Goal: Answer question/provide support

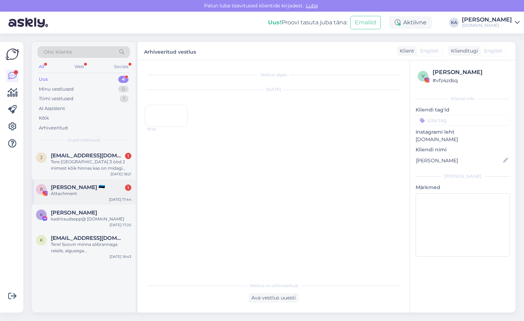
click at [81, 194] on div "Attachment" at bounding box center [91, 194] width 81 height 6
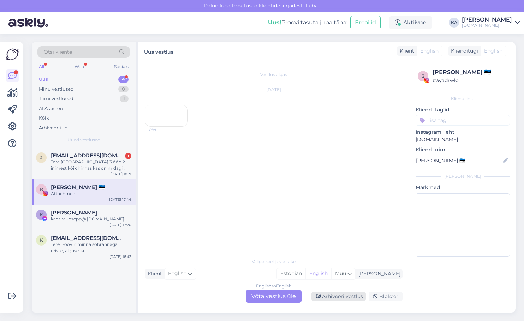
click at [343, 297] on div "Arhiveeri vestlus" at bounding box center [339, 297] width 54 height 10
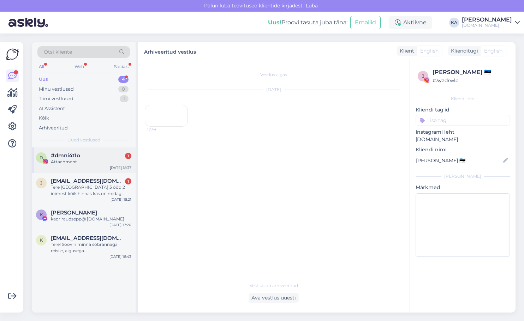
click at [66, 161] on div "Attachment" at bounding box center [91, 162] width 81 height 6
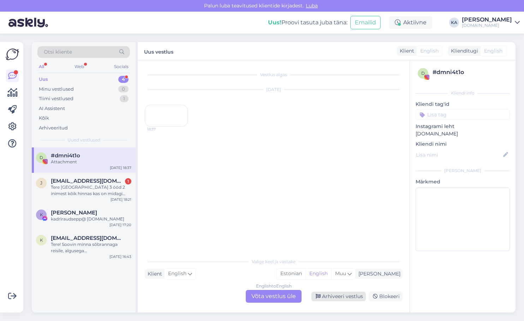
click at [344, 300] on div "Arhiveeri vestlus" at bounding box center [339, 297] width 54 height 10
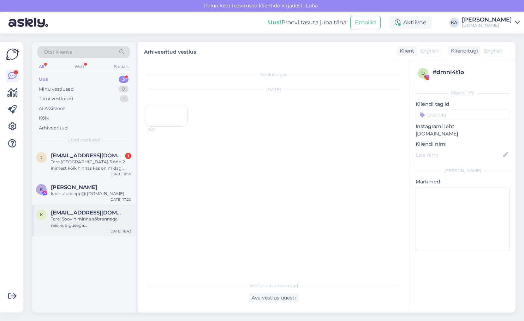
click at [80, 221] on div "Tere! Soovin minna sõbrannaga reisile, algusega [GEOGRAPHIC_DATA] umbes kuskil …" at bounding box center [91, 222] width 81 height 13
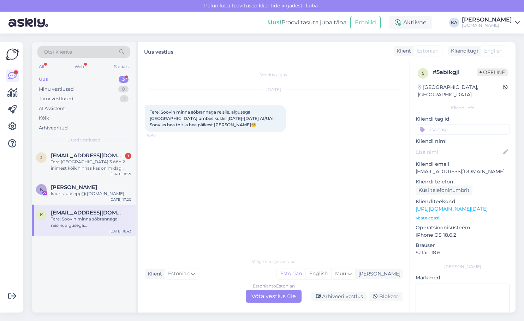
click at [279, 290] on div "Estonian to Estonian Võta vestlus üle" at bounding box center [274, 296] width 56 height 13
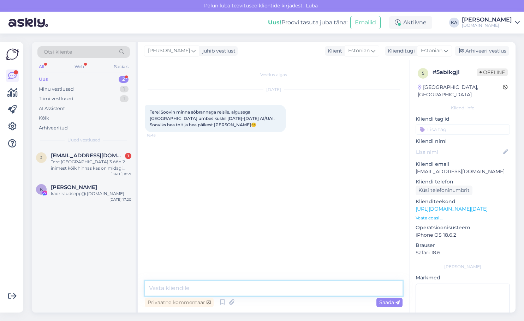
click at [230, 282] on textarea at bounding box center [274, 288] width 258 height 15
click at [226, 285] on textarea at bounding box center [274, 288] width 258 height 15
type textarea "Tere, mis on Teie reisi maksimaalne eelarve ühele reisijale? :)"
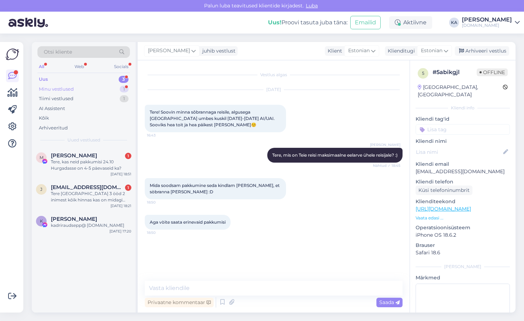
click at [52, 87] on div "Minu vestlused" at bounding box center [56, 89] width 35 height 7
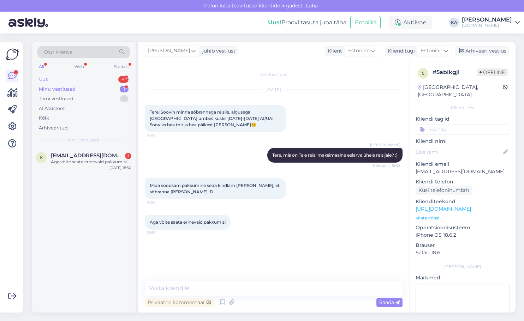
click at [48, 78] on div "Uus" at bounding box center [43, 79] width 9 height 7
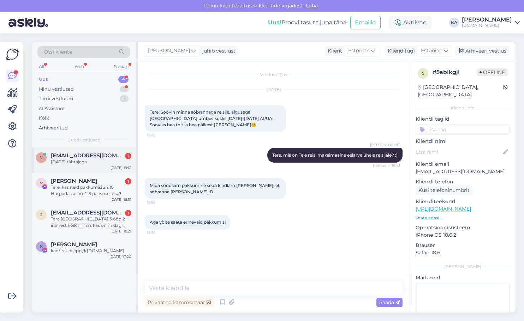
click at [77, 168] on div "m [EMAIL_ADDRESS][DOMAIN_NAME] 2 [DATE] tähtajaga [DATE] 19:13" at bounding box center [84, 160] width 104 height 25
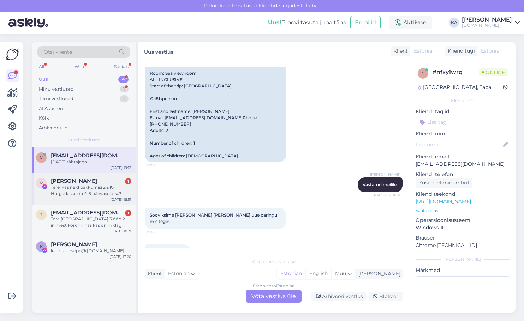
click at [64, 193] on div "Tere, kas neid pakkumisi 24.10 Hurgadasse on 4-5 päevaseid ka?" at bounding box center [91, 190] width 81 height 13
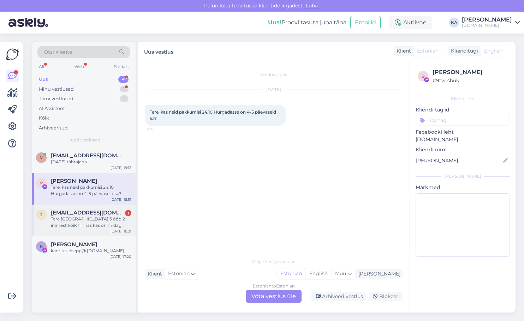
click at [68, 220] on div "Tere [GEOGRAPHIC_DATA] 3 ööd 2 inimest kõik hinnas kas on midagi pakkuda ?" at bounding box center [91, 222] width 81 height 13
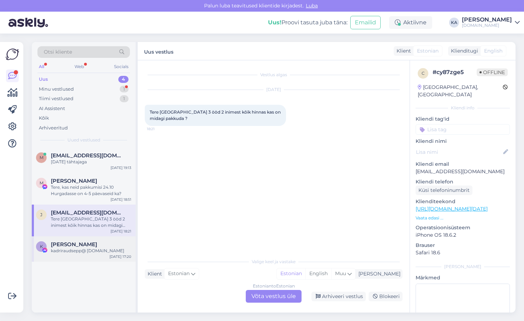
click at [67, 242] on span "[PERSON_NAME]" at bounding box center [74, 245] width 46 height 6
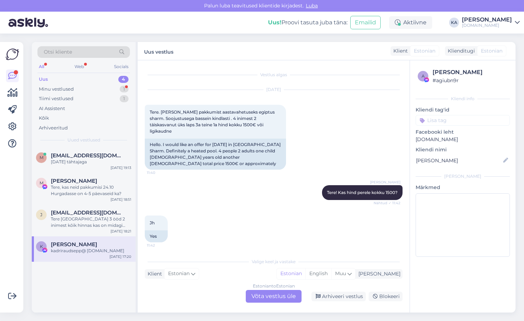
scroll to position [166, 0]
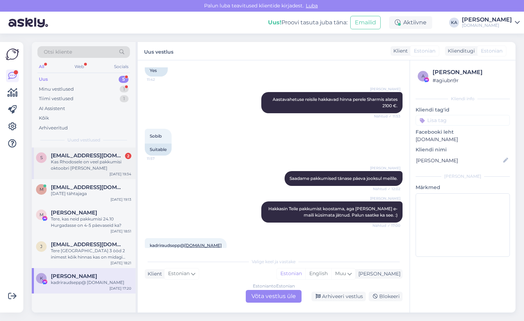
click at [88, 170] on div "Kas Rhodosele on veel pakkumisi oktoobri [PERSON_NAME]" at bounding box center [91, 165] width 81 height 13
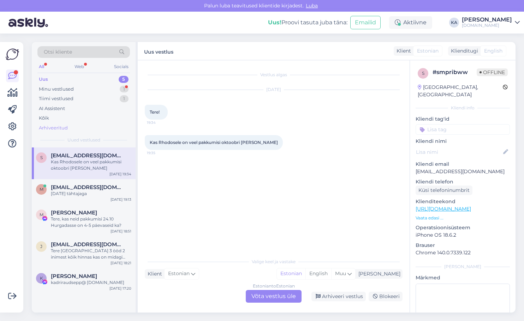
scroll to position [0, 0]
click at [60, 191] on div "[DATE] tähtajaga" at bounding box center [91, 194] width 81 height 6
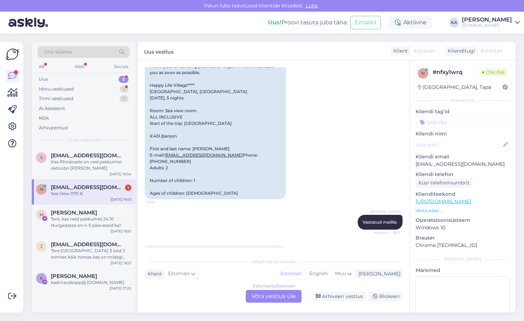
scroll to position [574, 0]
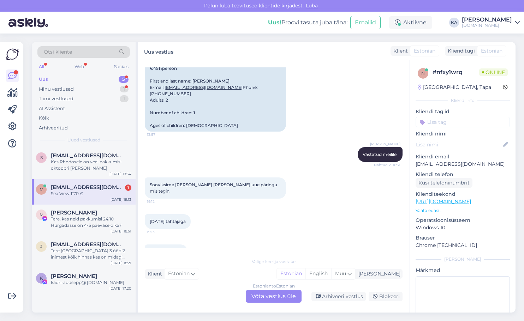
click at [260, 300] on div "Estonian to Estonian Võta vestlus üle" at bounding box center [274, 296] width 56 height 13
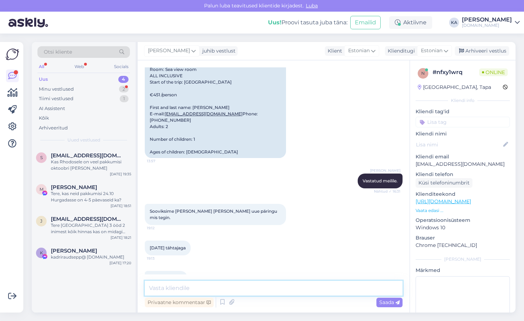
click at [219, 288] on textarea at bounding box center [274, 288] width 258 height 15
type textarea "T"
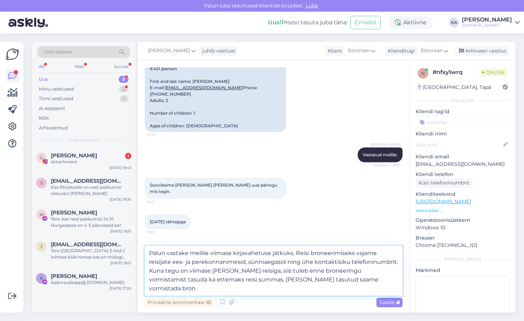
scroll to position [574, 0]
type textarea "Palun vastake meilile viimase kirjavahetuse jätkuks. Reisi broneerimiseks vajam…"
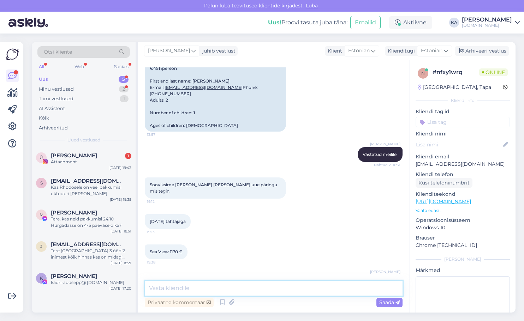
scroll to position [610, 0]
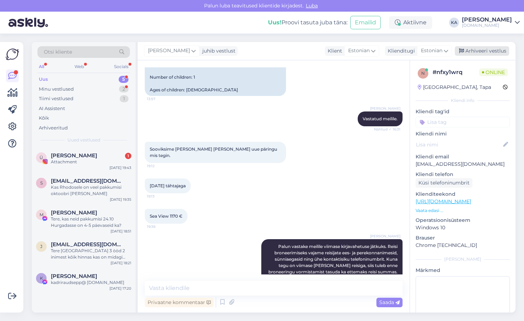
click at [485, 54] on div "Arhiveeri vestlus" at bounding box center [482, 51] width 54 height 10
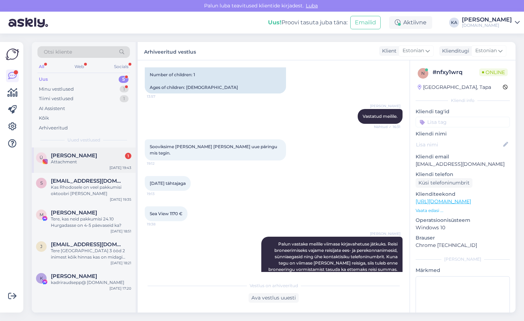
click at [89, 164] on div "Attachment" at bounding box center [91, 162] width 81 height 6
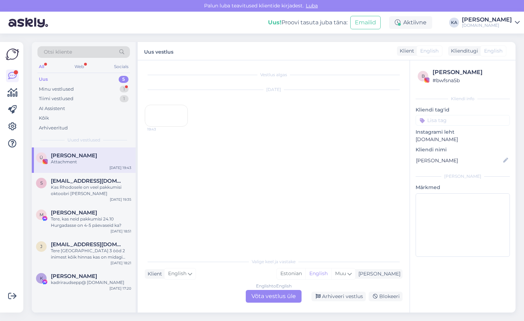
scroll to position [0, 0]
click at [348, 298] on div "Arhiveeri vestlus" at bounding box center [339, 297] width 54 height 10
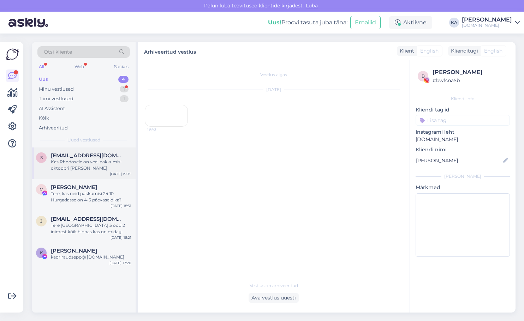
click at [79, 168] on div "Kas Rhodosele on veel pakkumisi oktoobri [PERSON_NAME]" at bounding box center [91, 165] width 81 height 13
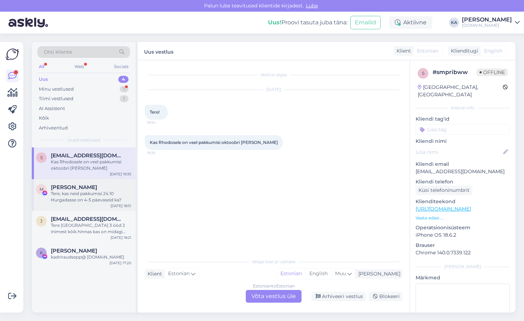
click at [106, 202] on div "Tere, kas neid pakkumisi 24.10 Hurgadasse on 4-5 päevaseid ka?" at bounding box center [91, 197] width 81 height 13
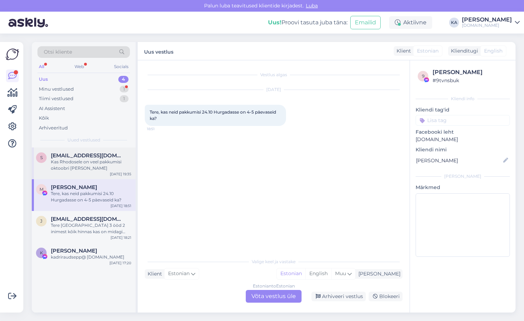
click at [102, 158] on span "[EMAIL_ADDRESS][DOMAIN_NAME]" at bounding box center [87, 156] width 73 height 6
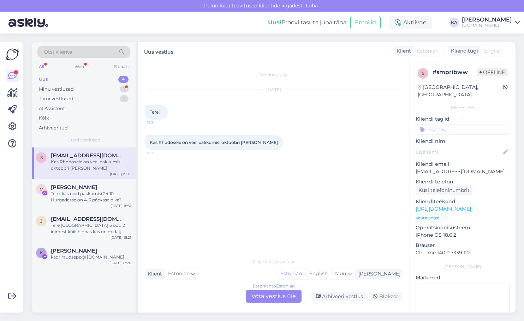
click at [282, 303] on div "Estonian to Estonian Võta vestlus üle" at bounding box center [274, 296] width 56 height 13
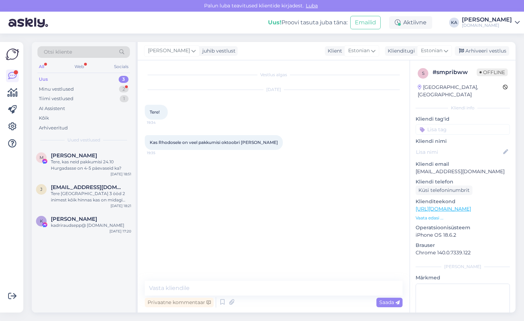
click at [217, 279] on div "Vestlus algas [DATE] Tere! 19:34 Kas Rhodosele on veel pakkumisi oktoobri [PERS…" at bounding box center [274, 186] width 272 height 253
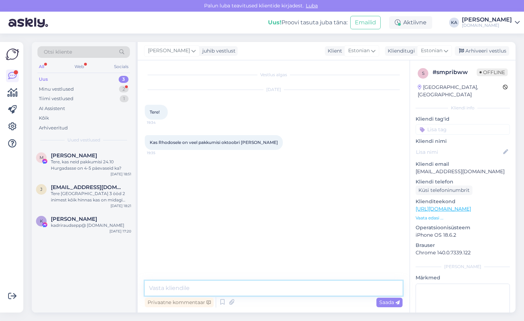
click at [215, 285] on textarea at bounding box center [274, 288] width 258 height 15
type textarea "Tere, 17.10 väljumisele on alles viimased 3 lennukohta."
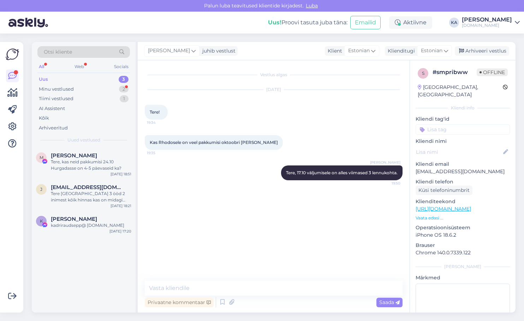
click at [63, 83] on div "Uus 3" at bounding box center [83, 80] width 93 height 10
click at [63, 88] on div "Minu vestlused" at bounding box center [56, 89] width 35 height 7
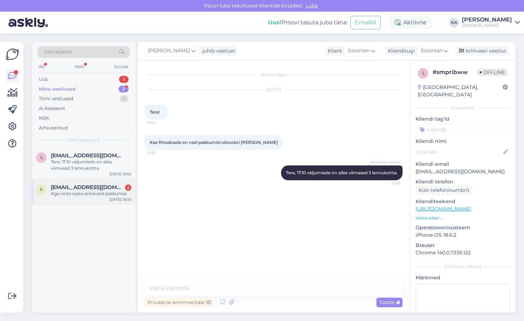
click at [75, 201] on div "K [EMAIL_ADDRESS][DOMAIN_NAME] 2 Aga vòite saata erinevaid pakkumisi [DATE] 18:…" at bounding box center [84, 191] width 104 height 25
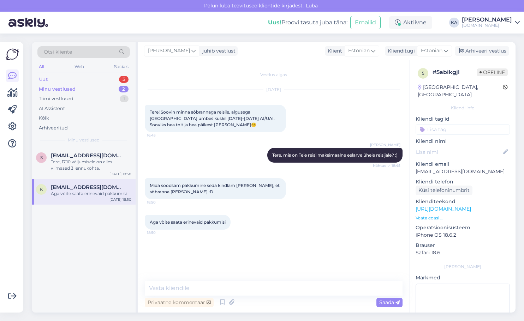
click at [46, 81] on div "Uus" at bounding box center [43, 79] width 9 height 7
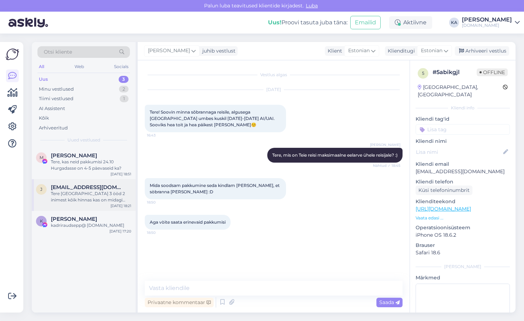
click at [78, 199] on div "Tere [GEOGRAPHIC_DATA] 3 ööd 2 inimest kõik hinnas kas on midagi pakkuda ?" at bounding box center [91, 197] width 81 height 13
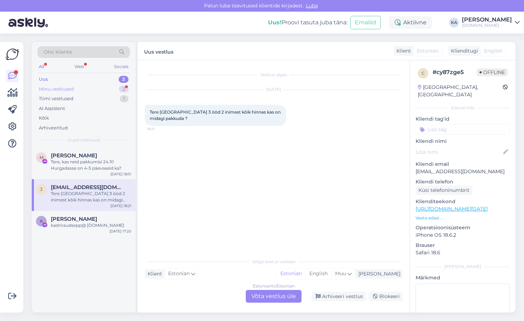
click at [59, 90] on div "Minu vestlused" at bounding box center [56, 89] width 35 height 7
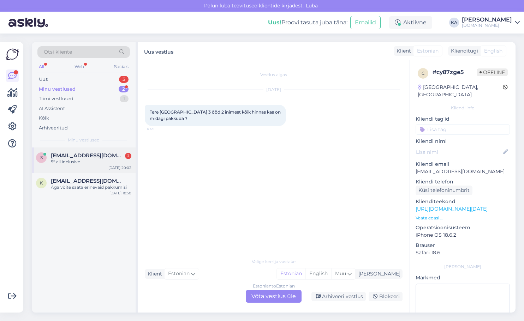
click at [72, 152] on div "s [EMAIL_ADDRESS][DOMAIN_NAME] 2 5* all inclusive [DATE] 20:02" at bounding box center [84, 160] width 104 height 25
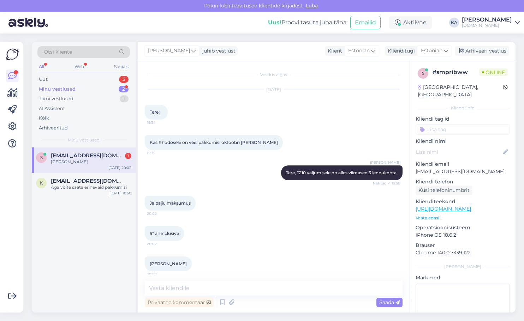
scroll to position [5, 0]
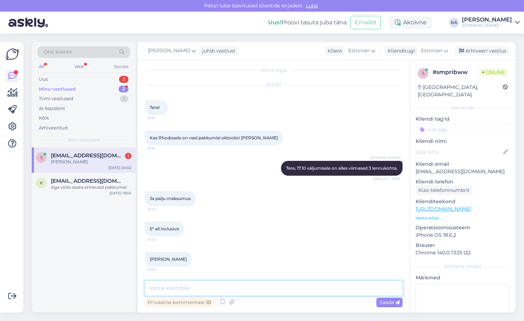
click at [184, 287] on textarea at bounding box center [274, 288] width 258 height 15
paste textarea "[URL][DOMAIN_NAME]"
type textarea "Hindade ja hotellidega on võimalik tutvuda siit: [URL][DOMAIN_NAME]"
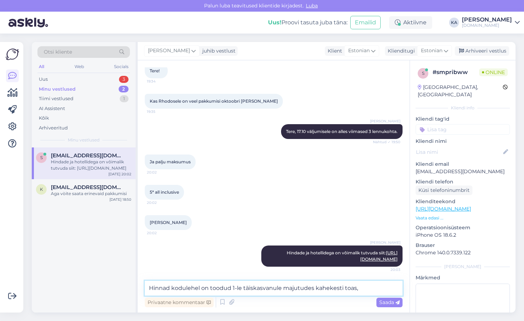
type textarea "Hinnad kodulehel on toodud 1-le täiskasvanule majutudes kahekesti toas,"
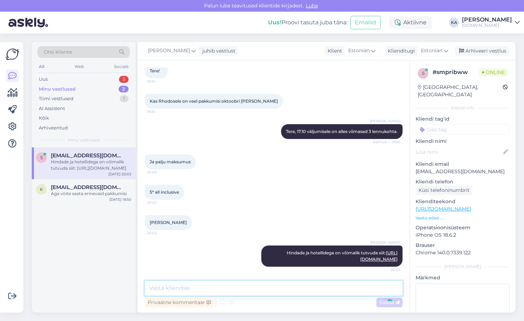
scroll to position [78, 0]
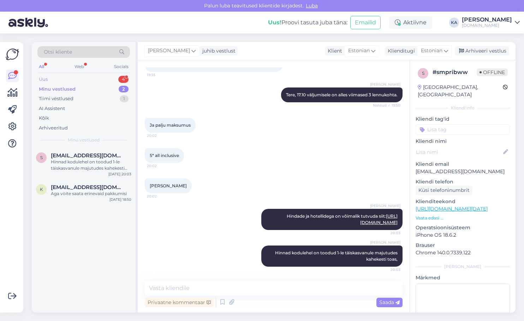
click at [45, 76] on div "Uus" at bounding box center [43, 79] width 9 height 7
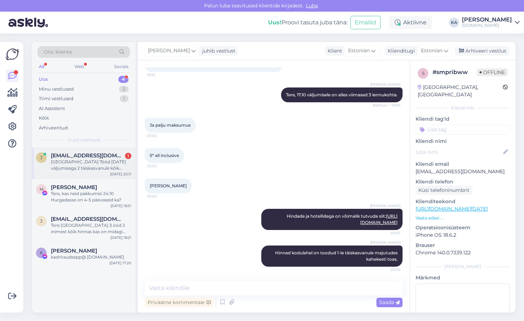
click at [88, 172] on div "[PERSON_NAME] [PERSON_NAME][EMAIL_ADDRESS][DOMAIN_NAME] 1 [GEOGRAPHIC_DATA] 7öö…" at bounding box center [84, 164] width 104 height 32
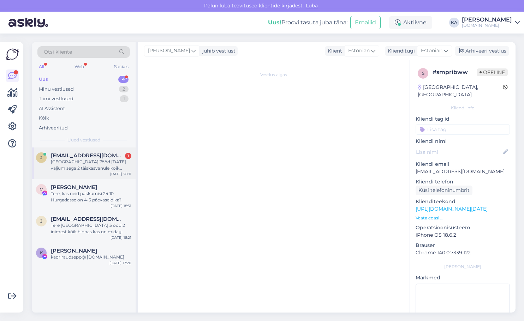
scroll to position [0, 0]
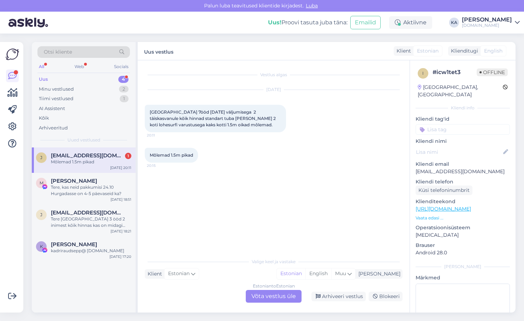
click at [233, 168] on div "Mõlemad 1.5m pikad 20:15" at bounding box center [274, 155] width 258 height 30
click at [83, 196] on div "Tere, kas neid pakkumisi 24.10 Hurgadasse on 4-5 päevaseid ka?" at bounding box center [91, 190] width 81 height 13
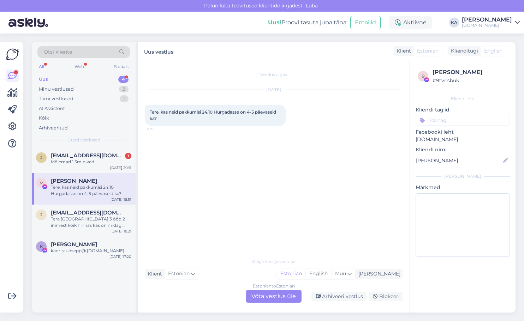
click at [256, 291] on div "Estonian to Estonian Võta vestlus üle" at bounding box center [274, 296] width 56 height 13
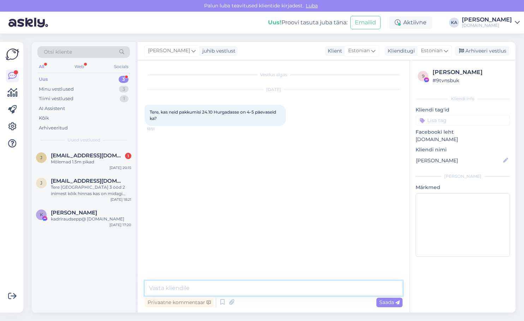
click at [212, 291] on textarea at bounding box center [274, 288] width 258 height 15
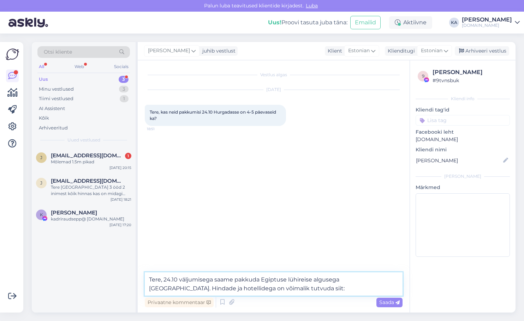
paste textarea "[URL][DOMAIN_NAME]"
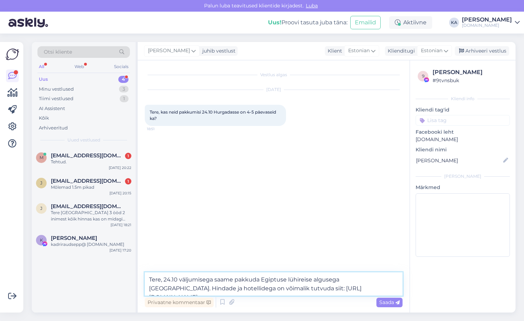
drag, startPoint x: 321, startPoint y: 288, endPoint x: 251, endPoint y: 288, distance: 69.2
click at [251, 288] on textarea "Tere, 24.10 väljumisega saame pakkuda Egiptuse lühireise algusega [GEOGRAPHIC_D…" at bounding box center [274, 284] width 258 height 23
paste textarea "v7IiG"
type textarea "Tere, 24.10 väljumisega saame pakkuda Egiptuse lühireise algusega [GEOGRAPHIC_D…"
click at [383, 304] on span "Saada" at bounding box center [389, 303] width 20 height 6
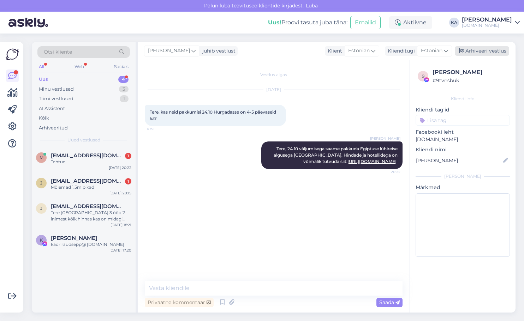
click at [474, 51] on div "Arhiveeri vestlus" at bounding box center [482, 51] width 54 height 10
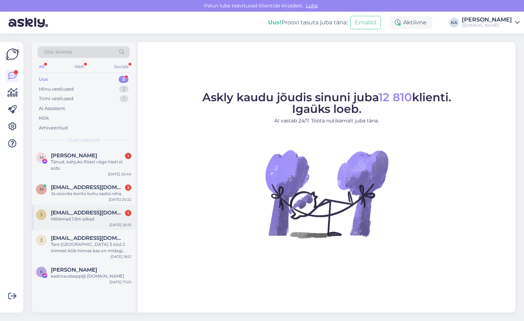
click at [67, 217] on div "Mõlemad 1.5m pikad" at bounding box center [91, 219] width 81 height 6
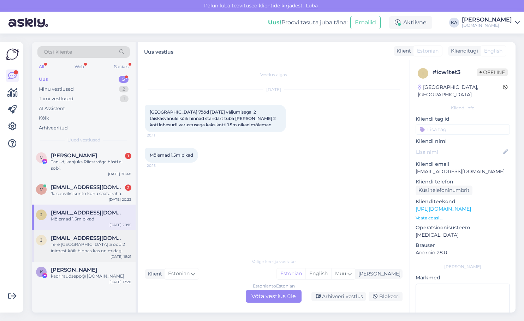
click at [69, 250] on div "Tere [GEOGRAPHIC_DATA] 3 ööd 2 inimest kõik hinnas kas on midagi pakkuda ?" at bounding box center [91, 248] width 81 height 13
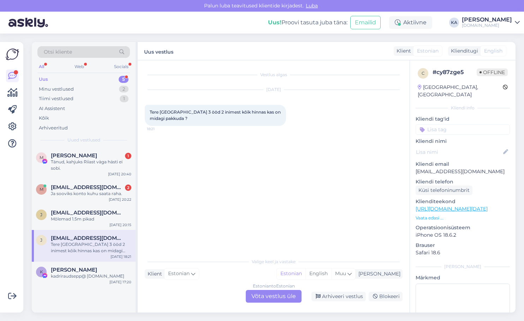
click at [267, 297] on div "Estonian to Estonian Võta vestlus üle" at bounding box center [274, 296] width 56 height 13
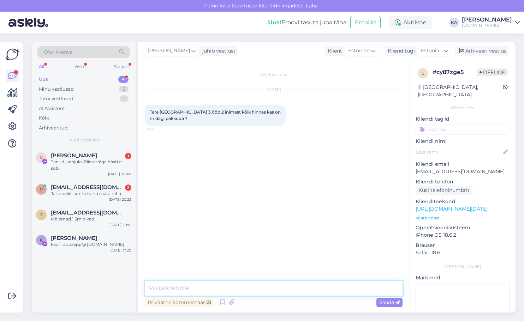
click at [196, 290] on textarea at bounding box center [274, 288] width 258 height 15
type textarea "Tere, sel aastal on veel saadaval veel vaid 7 öised reisipaketid."
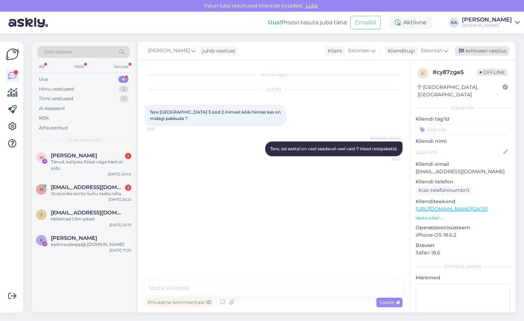
click at [489, 53] on div "Arhiveeri vestlus" at bounding box center [482, 51] width 54 height 10
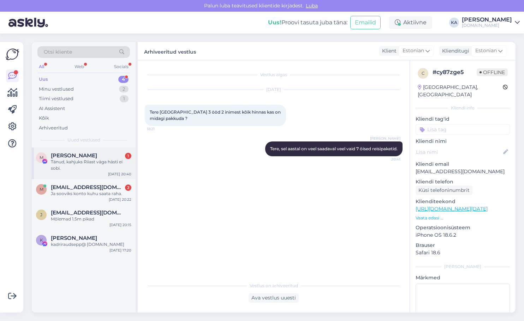
click at [67, 164] on div "Tänud, kahjuks Riiast väga hästi ei sobi." at bounding box center [91, 165] width 81 height 13
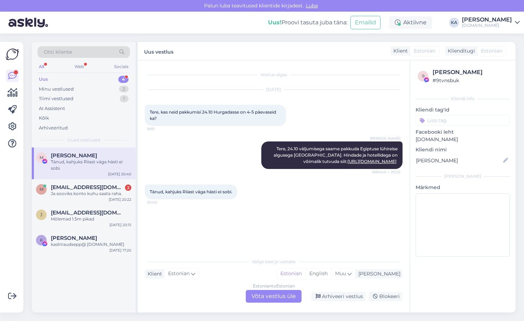
click at [270, 292] on div "Estonian to Estonian Võta vestlus üle" at bounding box center [274, 296] width 56 height 13
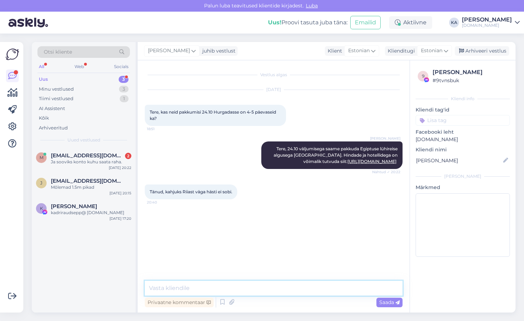
click at [215, 286] on textarea at bounding box center [274, 288] width 258 height 15
type textarea "Eestist väljumisega antud kuupäeval paraku ei ole lühireise pakkuda."
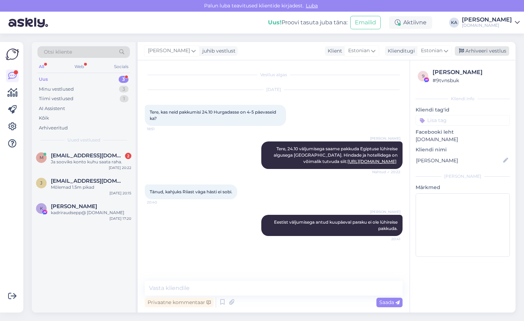
click at [487, 52] on div "Arhiveeri vestlus" at bounding box center [482, 51] width 54 height 10
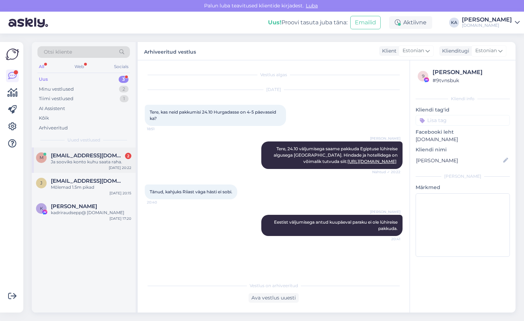
click at [55, 171] on div "m markkron00@list.ru 2 Ja sooviks konto kuhu saata raha. Oct 1 20:22" at bounding box center [84, 160] width 104 height 25
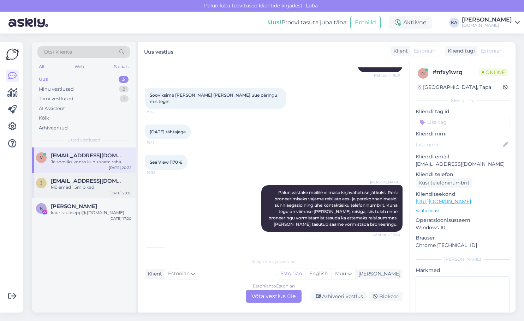
scroll to position [627, 0]
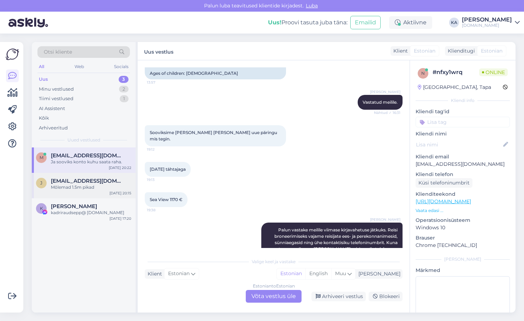
click at [72, 180] on span "[EMAIL_ADDRESS][DOMAIN_NAME]" at bounding box center [87, 181] width 73 height 6
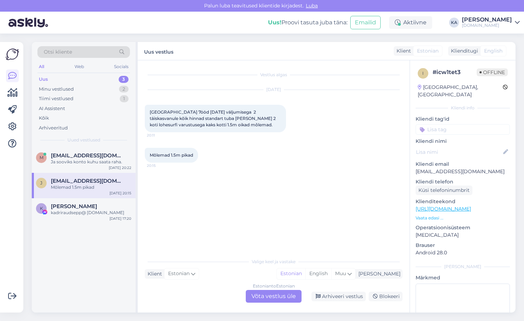
scroll to position [0, 0]
click at [67, 211] on div "kadriraudsepp@ [DOMAIN_NAME]" at bounding box center [91, 213] width 81 height 6
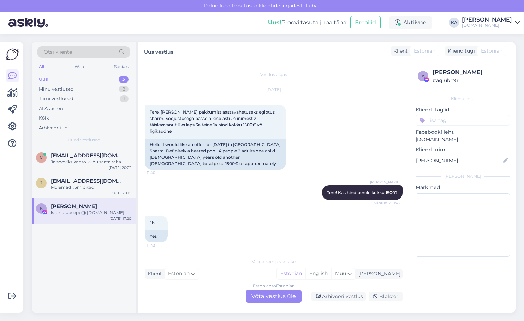
scroll to position [166, 0]
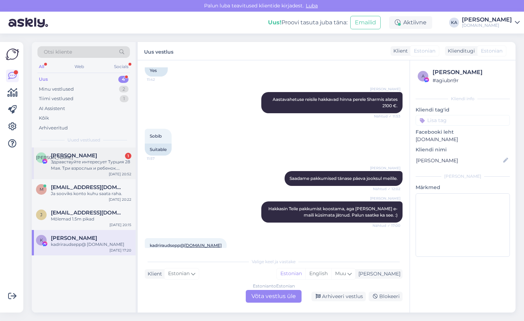
click at [74, 168] on div "Здравствуйте интересует Турция 28 Мая. Три взрослых и ребенок. Другая семья взр…" at bounding box center [91, 165] width 81 height 13
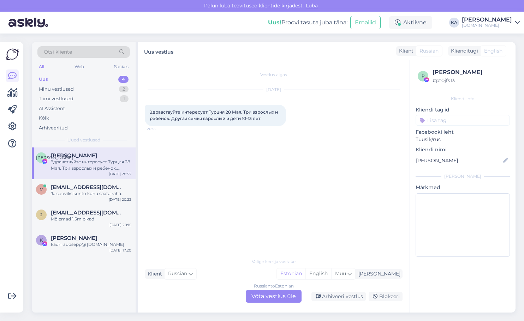
click at [257, 299] on div "Russian to Estonian Võta vestlus üle" at bounding box center [274, 296] width 56 height 13
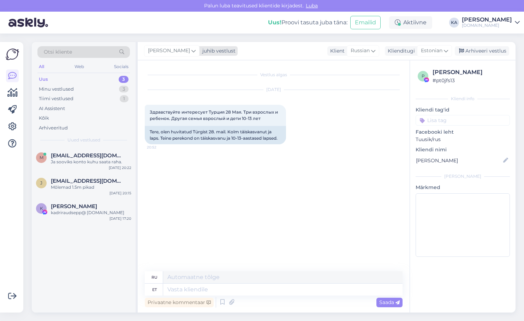
click at [164, 50] on span "[PERSON_NAME]" at bounding box center [169, 51] width 42 height 8
type input "tat"
click at [172, 84] on div "Tatjana" at bounding box center [191, 82] width 61 height 8
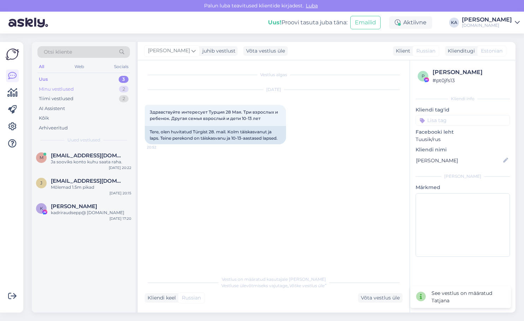
click at [57, 87] on div "Minu vestlused" at bounding box center [56, 89] width 35 height 7
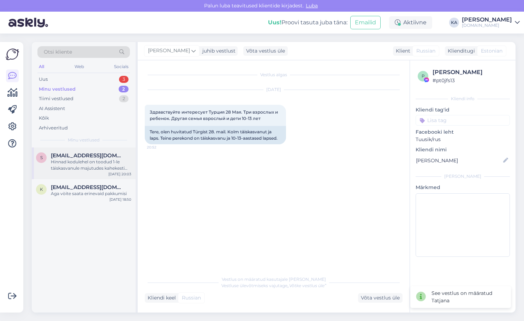
click at [80, 157] on span "[EMAIL_ADDRESS][DOMAIN_NAME]" at bounding box center [87, 156] width 73 height 6
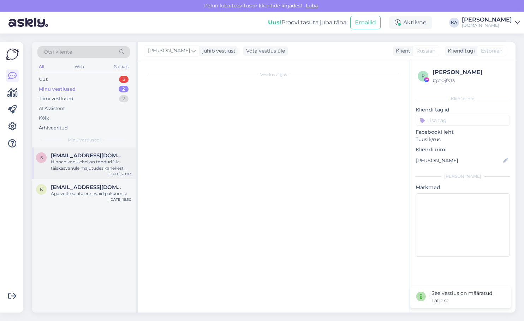
scroll to position [78, 0]
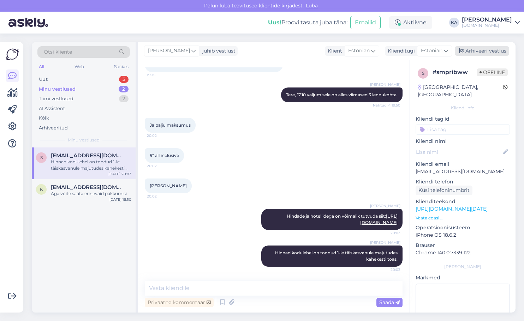
click at [483, 53] on div "Arhiveeri vestlus" at bounding box center [482, 51] width 54 height 10
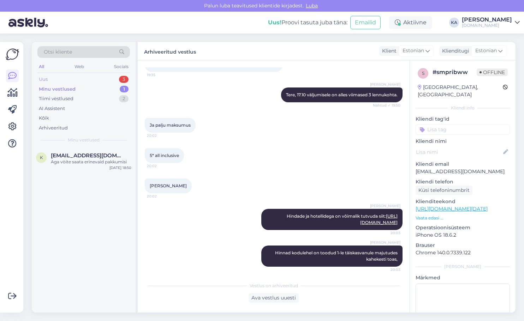
click at [48, 78] on div "Uus 3" at bounding box center [83, 80] width 93 height 10
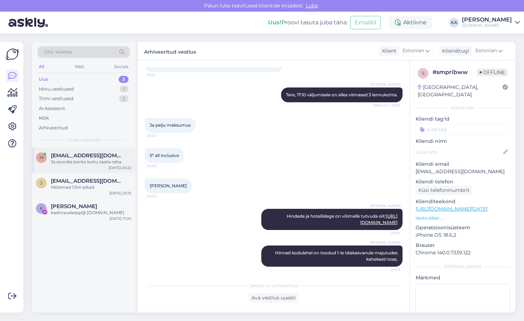
click at [88, 152] on div "m markkron00@list.ru Ja sooviks konto kuhu saata raha. Oct 1 20:22" at bounding box center [84, 160] width 104 height 25
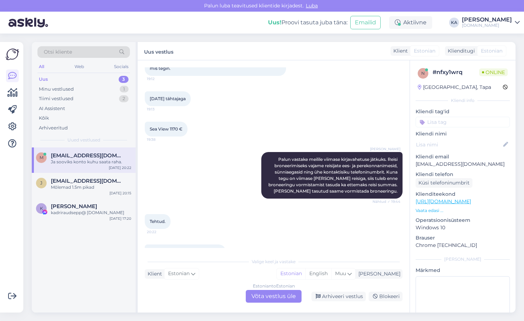
click at [260, 296] on div "Estonian to Estonian Võta vestlus üle" at bounding box center [274, 296] width 56 height 13
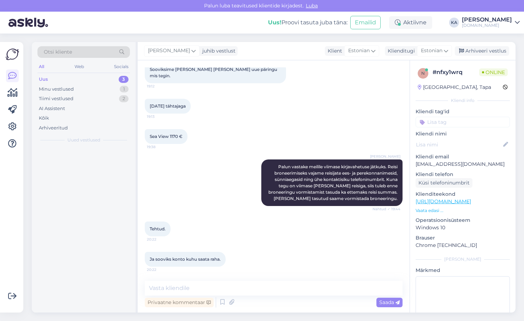
scroll to position [671, 0]
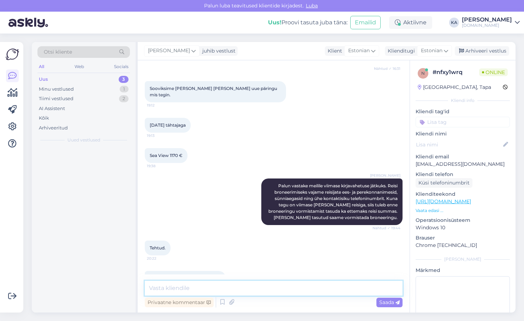
click at [207, 288] on textarea at bounding box center [274, 288] width 258 height 15
type textarea "C"
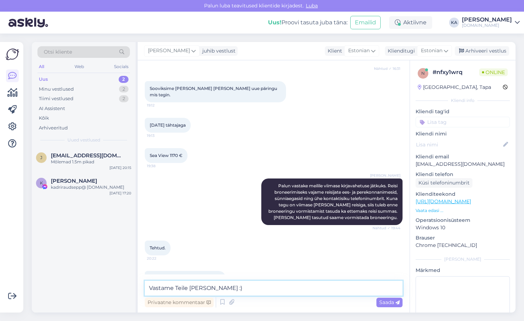
type textarea "Vastame Teile meili teel :)"
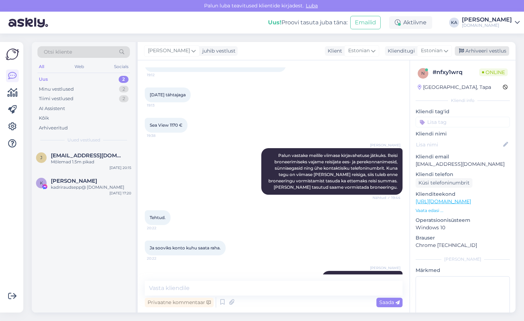
click at [502, 51] on div "Arhiveeri vestlus" at bounding box center [482, 51] width 54 height 10
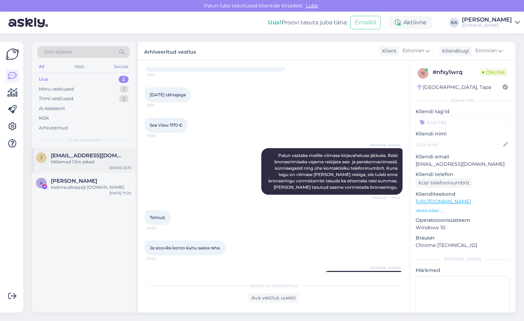
click at [68, 165] on div "Mõlemad 1.5m pikad" at bounding box center [91, 162] width 81 height 6
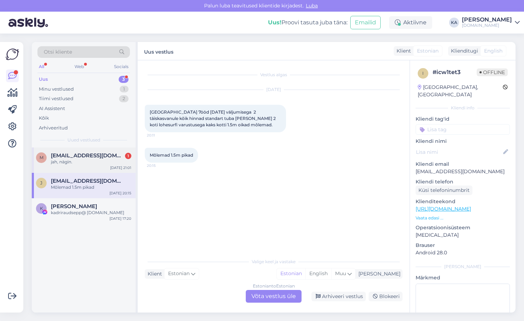
drag, startPoint x: 82, startPoint y: 159, endPoint x: 86, endPoint y: 159, distance: 3.9
click at [82, 159] on div "jah, nägin." at bounding box center [91, 162] width 81 height 6
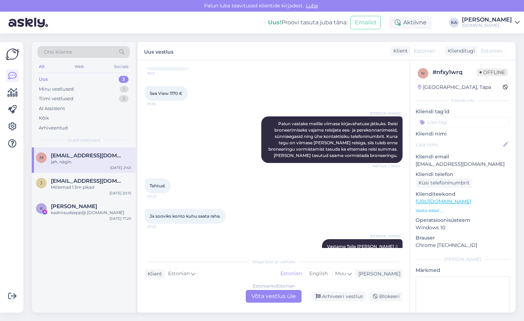
scroll to position [723, 0]
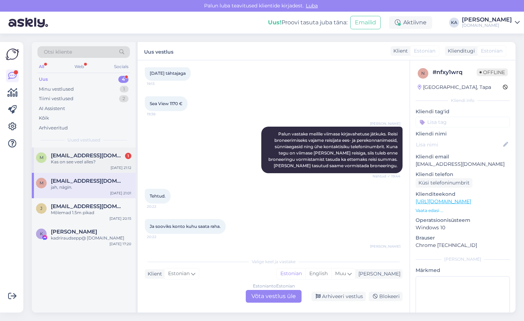
click at [78, 164] on div "Kas on see veel alles?" at bounding box center [91, 162] width 81 height 6
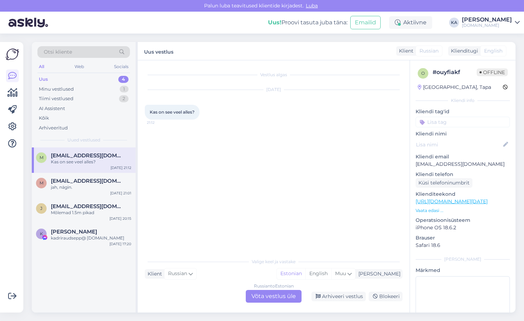
scroll to position [0, 0]
click at [430, 201] on link "https://tuusik.ee/et/reisiotsing/401391011?0=et&date=2025-10-15&nights=2" at bounding box center [452, 202] width 72 height 6
drag, startPoint x: 471, startPoint y: 164, endPoint x: 415, endPoint y: 164, distance: 56.2
click at [415, 164] on div "o # ouyfiakf Offline Estonia, Tapa Kliendi info Kliendi tag'id Kliendi nimi Kli…" at bounding box center [463, 205] width 106 height 290
copy p "[EMAIL_ADDRESS][DOMAIN_NAME]"
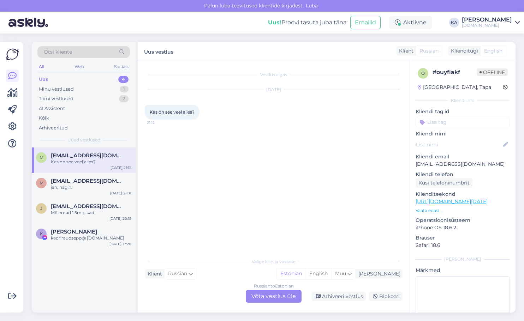
click at [249, 295] on div "Russian to Estonian Võta vestlus üle" at bounding box center [274, 296] width 56 height 13
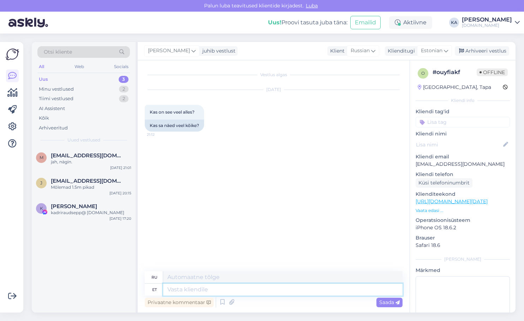
click at [204, 288] on textarea at bounding box center [282, 290] width 239 height 12
type textarea "Palun va"
type textarea "Пожалуйста"
type textarea "Palun vastake mei"
type textarea "Пожалуйста, ответьте."
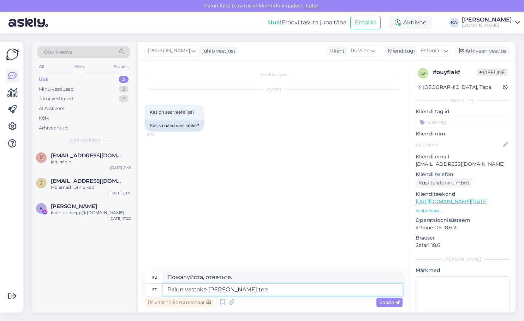
type textarea "Palun vastake meili teel"
type textarea "Пожалуйста, ответьте на письмо."
type textarea "Palun vastake meili teel, mi"
type textarea "Пожалуйста, ответьте по электронной почте,"
type textarea "Palun vastake meili teel, milline jh"
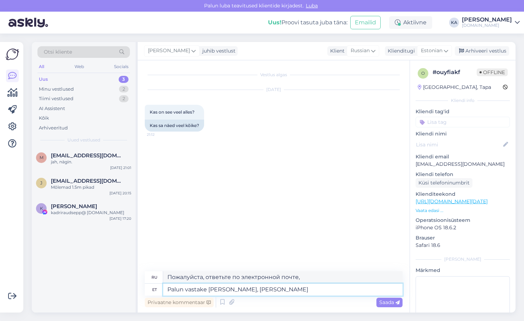
type textarea "Пожалуйста, ответьте по электронной почте, какой именно?"
type textarea "Palun vastake meili teel, milline hotell Tei"
type textarea "Пожалуйста, ответьте по электронной почте, какой отель"
type textarea "Palun vastake meili teel, milline hotell Teile sobi"
type textarea "Пожалуйста, укажите по электронной почте, какой отель вы предпочитаете."
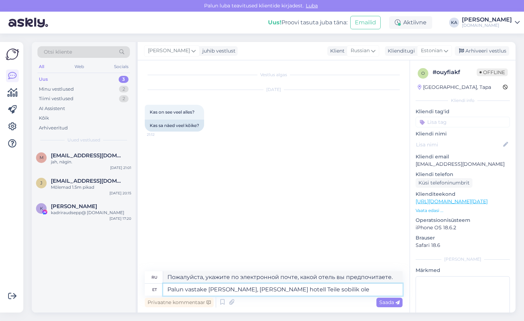
type textarea "Palun vastake meili teel, milline hotell Teile sobilik olek"
type textarea "Пожалуйста, ответьте по электронной почте, какой отель вам подходит."
type textarea "Palun vastake meili teel, milline hotell Teile sobilik oleks."
type textarea "Пожалуйста, ответьте по электронной почте, какой отель вам подойдет."
type textarea "Palun vastake meili teel, milline hotell Teile sobilik oleks."
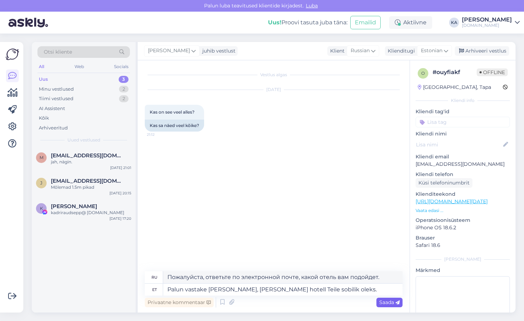
click at [378, 304] on div "Saada" at bounding box center [390, 303] width 26 height 10
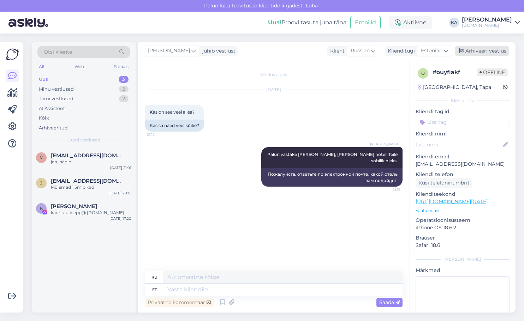
click at [491, 51] on div "Arhiveeri vestlus" at bounding box center [482, 51] width 54 height 10
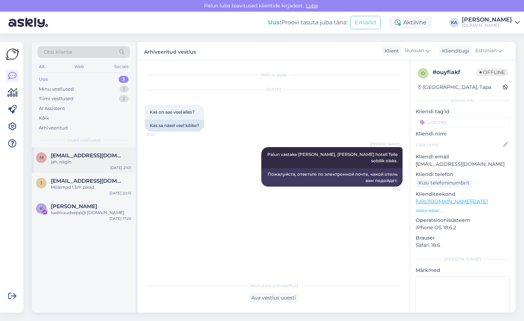
click at [89, 167] on div "m markkron00@list.ru jah, nägin. Oct 1 21:01" at bounding box center [84, 160] width 104 height 25
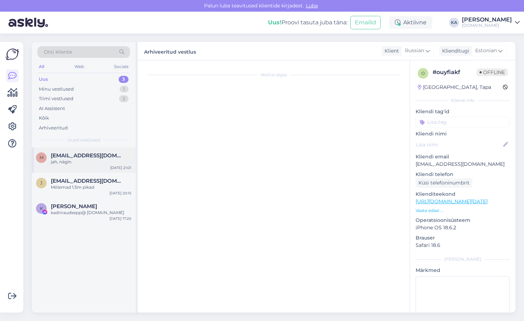
scroll to position [758, 0]
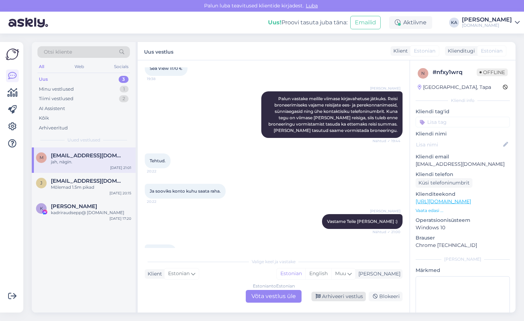
click at [339, 297] on div "Arhiveeri vestlus" at bounding box center [339, 297] width 54 height 10
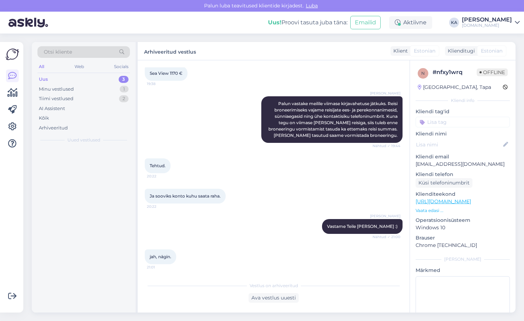
scroll to position [734, 0]
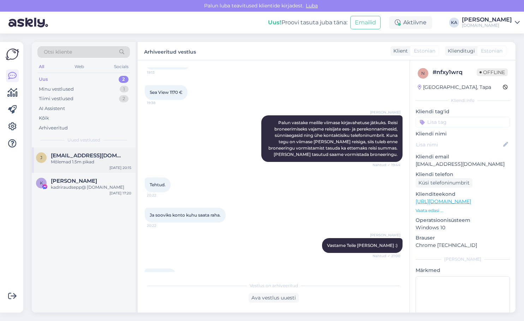
click at [76, 161] on div "Mõlemad 1.5m pikad" at bounding box center [91, 162] width 81 height 6
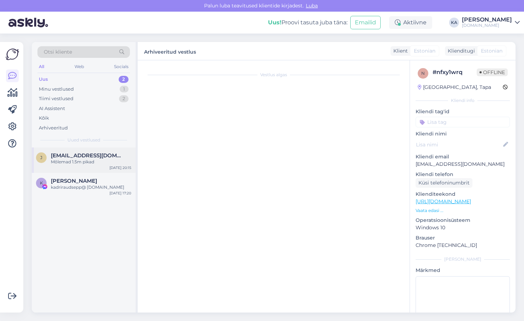
scroll to position [0, 0]
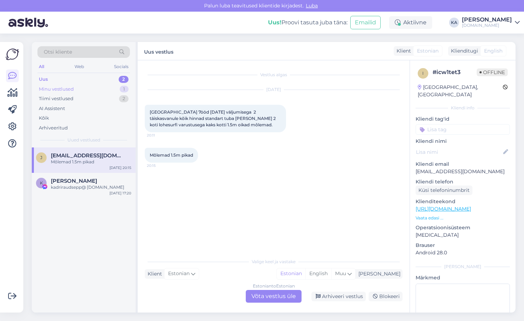
click at [64, 88] on div "Minu vestlused" at bounding box center [56, 89] width 35 height 7
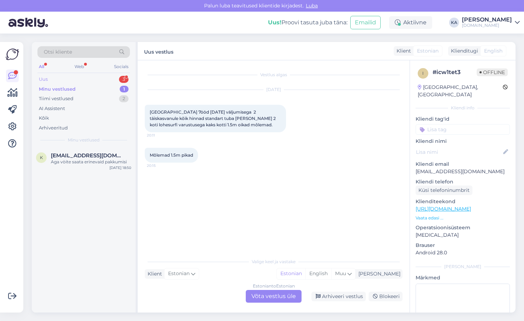
click at [56, 82] on div "Uus 3" at bounding box center [83, 80] width 93 height 10
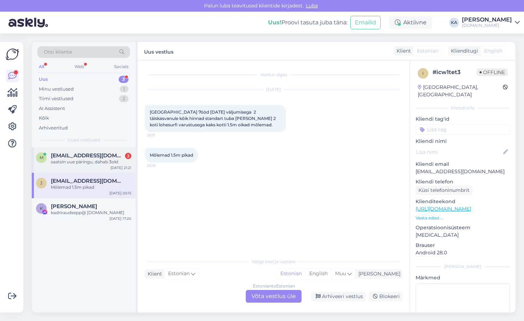
click at [77, 164] on div "saatsin uue päringu, dahab 3okt" at bounding box center [91, 162] width 81 height 6
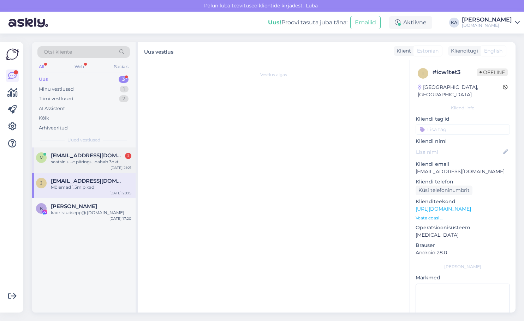
scroll to position [37, 0]
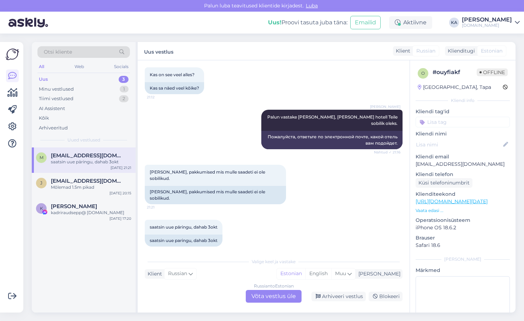
click at [321, 212] on div "saatsin uue päringu, dahab 3okt 21:21 saatsin uue paringu, dahab 3okt" at bounding box center [274, 233] width 258 height 42
click at [258, 301] on div "Russian to Estonian Võta vestlus üle" at bounding box center [274, 296] width 56 height 13
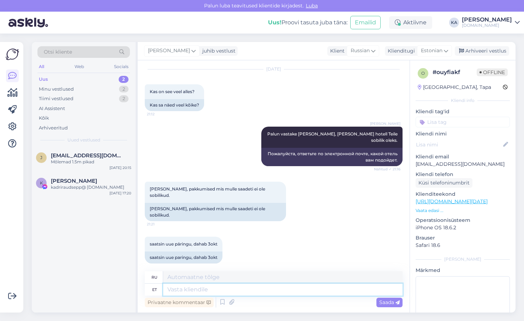
click at [190, 292] on textarea at bounding box center [282, 290] width 239 height 12
type textarea "Dahabi"
type textarea "Дахаб"
type textarea "Dahabi hotellid on"
type textarea "Отели Дахаба"
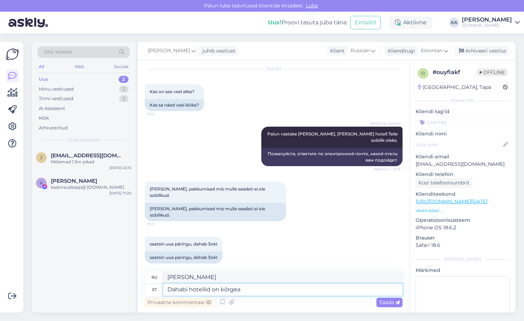
type textarea "Dahabi hotellid on kõrge"
type textarea "Отели Дахаба — высокого класса"
type textarea "Dahabi hotellid on kõrgema hinna"
type textarea "Отели Дахаба отвечают более высоким стандартам."
type textarea "Dahabi hotellid on kõrgema hinnaga. Ka"
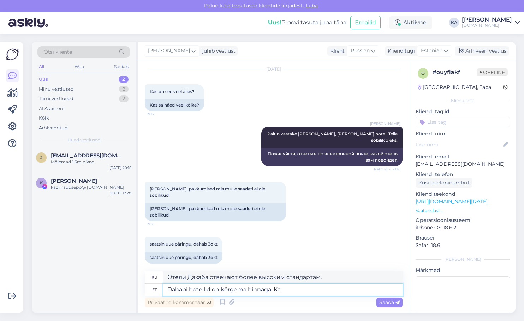
type textarea "Отели в Дахабе стоят дороже."
type textarea "Dahabi hotellid on kõrgema hinnaga. Kas see on"
type textarea "Отели в Дахабе дороже. Это?"
type textarea "Dahabi hotellid on kõrgema hinnaga. Kas see on T"
type textarea "Отели в Дахабе стоят дороже."
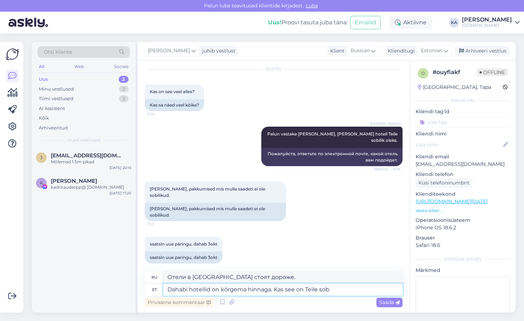
type textarea "Dahabi hotellid on kõrgema hinnaga. Kas see on Teile sobi"
type textarea "Отели в Дахабе дороже. Вам это подходит?"
type textarea "Dahabi hotellid on kõrgema hinnaga. Kas see on Teile sobilik?"
type textarea "Отели в Дахабе дороже. Подходит ли это вам?"
drag, startPoint x: 272, startPoint y: 290, endPoint x: 226, endPoint y: 291, distance: 46.3
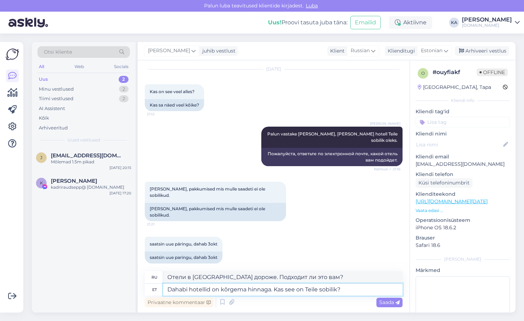
click at [226, 290] on textarea "Dahabi hotellid on kõrgema hinnaga. Kas see on Teile sobilik?" at bounding box center [282, 290] width 239 height 12
type textarea "Dahabi hotellid on kõrgemas hinnaklassis. Kas see on Teile sobilik?"
type textarea "Отели Дахаба находятся в более высоком ценовом диапазоне. Подходит ли это вам?"
click at [381, 300] on span "Saada" at bounding box center [389, 303] width 20 height 6
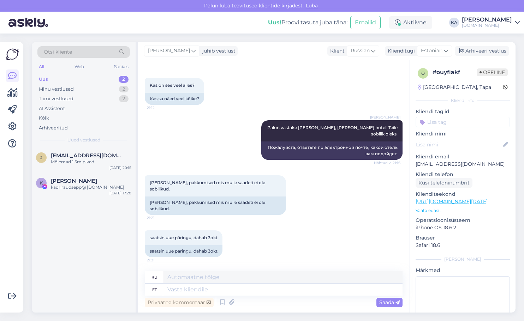
scroll to position [76, 0]
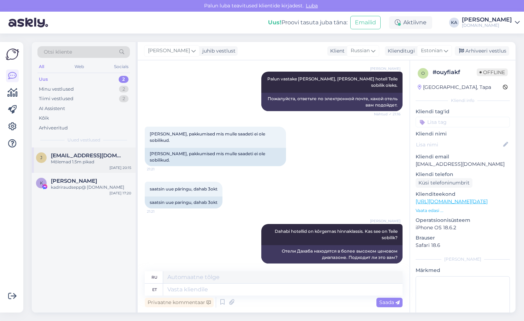
click at [54, 161] on div "Mõlemad 1.5m pikad" at bounding box center [91, 162] width 81 height 6
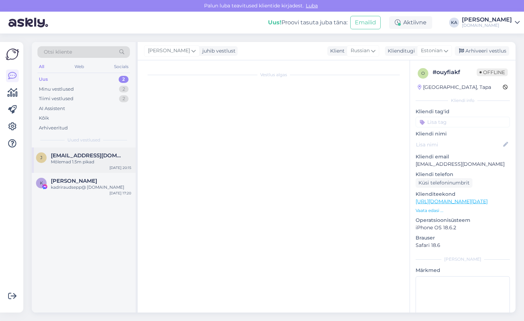
scroll to position [0, 0]
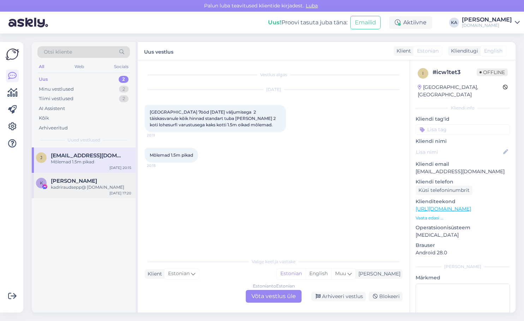
click at [67, 191] on div "K Kadri Raudsepp kadriraudsepp@ hotmail.com Oct 1 17:20" at bounding box center [84, 185] width 104 height 25
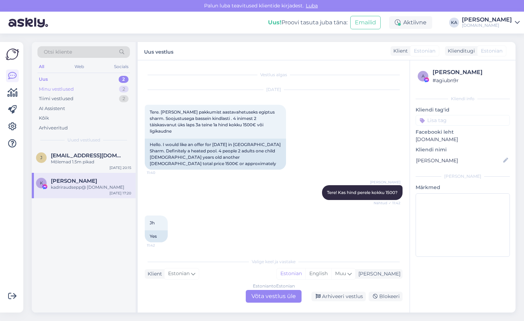
scroll to position [166, 0]
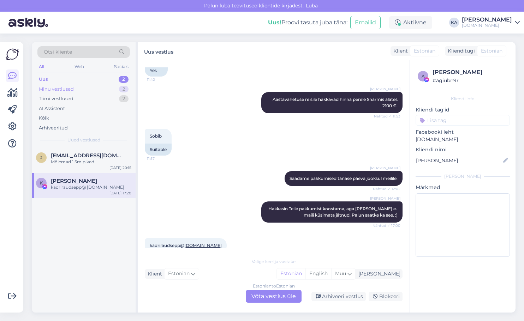
click at [52, 85] on div "Minu vestlused 2" at bounding box center [83, 89] width 93 height 10
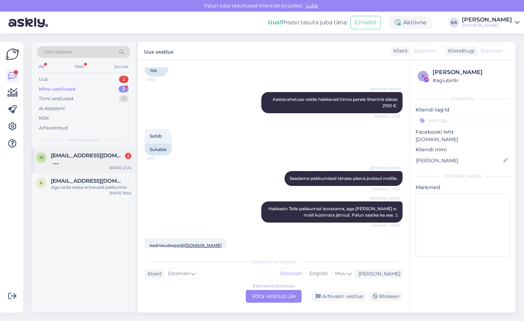
click at [74, 151] on div "m markkron00@list.ru 2 Oct 1 21:24" at bounding box center [84, 160] width 104 height 25
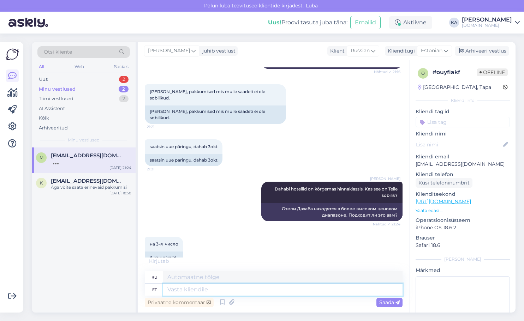
click at [174, 292] on textarea at bounding box center [282, 290] width 239 height 12
type textarea "3oktoor"
type textarea "3 октября"
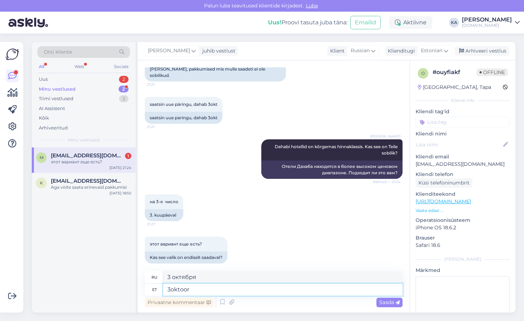
click at [197, 293] on textarea "3oktoor" at bounding box center [282, 290] width 239 height 12
type textarea "3oktoobri väljumisega o"
type textarea "С отъездом 3 октября"
type textarea "3oktoobri väljumisega on D"
type textarea "С отъездом 3 октября,"
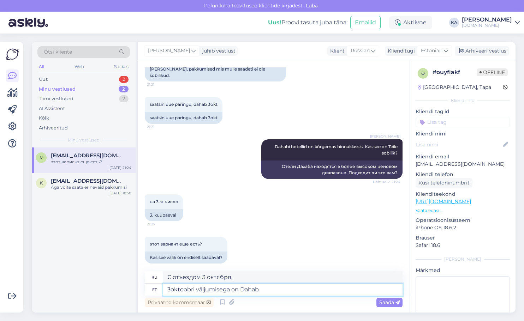
type textarea "3oktoobri väljumisega on Dahabi"
type textarea "С отъездом 3 октября Даха"
type textarea "3oktoobri väljumisega on Dahabis asu"
type textarea "3 октября выезд в Дахаб"
type textarea "3oktoobri väljumisega on Dahabis asuvad hot"
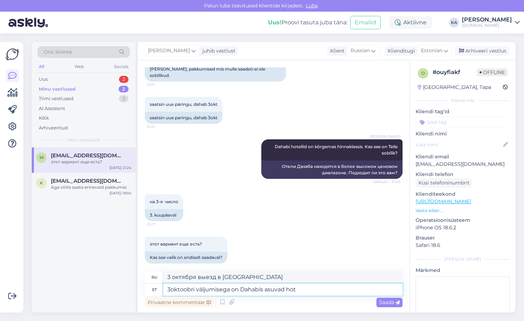
type textarea "С вылетом 3 октября Дахаб находится"
type textarea "3oktoobri väljumisega on Dahabis asuvad hotellid vä"
type textarea "3 октября возможны выезды из отелей в Дахабе."
type textarea "3oktoobri väljumisega on Dahabis asuvad hotellid välja mü"
type textarea "С вылетом 3 октября отели в Дахабе закрываются"
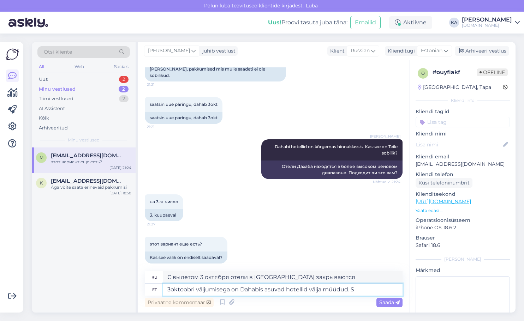
type textarea "3oktoobri väljumisega on Dahabis asuvad hotellid välja müüdud. Sa"
type textarea "С вылетом 3 октября отели в Дахабе распроданы."
type textarea "3oktoobri väljumisega on Dahabis asuvad hotellid välja müüdud. Saame p"
type textarea "С вылетом 3 октября отели в Дахабе распроданы. Мы можем"
type textarea "3oktoobri väljumisega on Dahabis asuvad hotellid välja müüdud. Saame pakkuda"
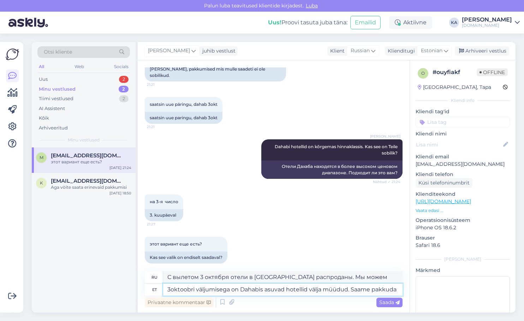
type textarea "С вылетом 3 октября все отели в Дахабе распроданы. Мы можем предложить"
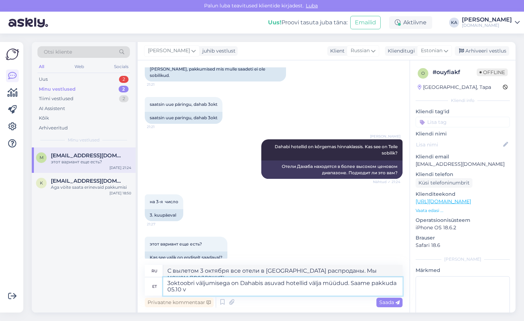
type textarea "3oktoobri väljumisega on Dahabis asuvad hotellid välja müüdud. Saame pakkuda 05…"
type textarea "С вылетом 3 октября все отели в Дахабе распроданы. Предлагаем 05.10"
type textarea "3oktoobri väljumisega on Dahabis asuvad hotellid välja müüdud. Saame pakkuda 05…"
type textarea "Отели в Дахабе распроданы с вылетом 3 октября. Мы можем предложить вылет 05.10 ."
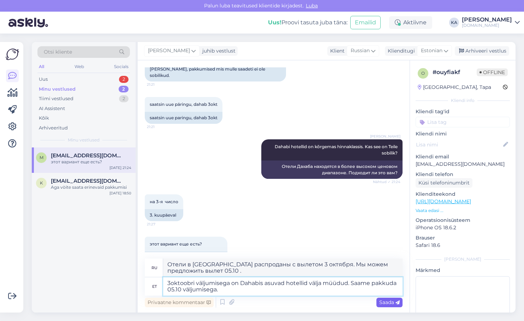
type textarea "3oktoobri väljumisega on Dahabis asuvad hotellid välja müüdud. Saame pakkuda 05…"
click at [383, 302] on span "Saada" at bounding box center [389, 303] width 20 height 6
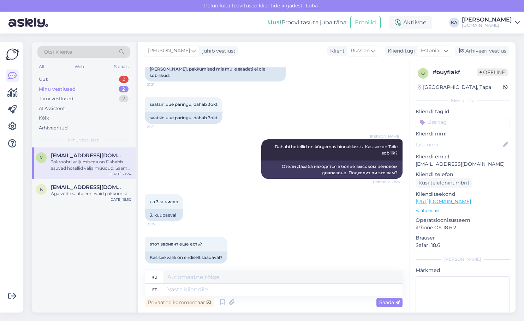
scroll to position [215, 0]
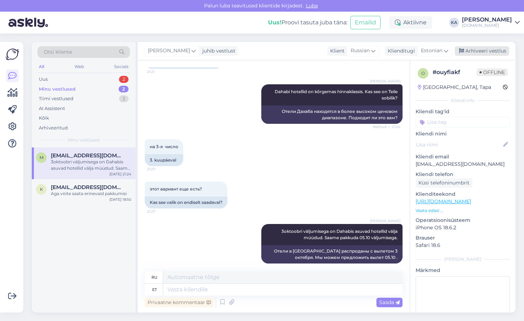
click at [481, 54] on div "Arhiveeri vestlus" at bounding box center [482, 51] width 54 height 10
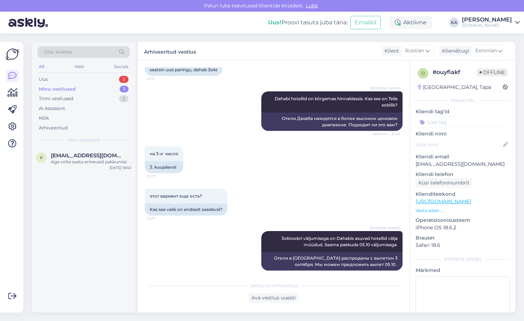
click at [255, 293] on div "Vestlus on arhiveeritud Ava vestlus uuesti" at bounding box center [274, 291] width 258 height 24
click at [67, 90] on div "Minu vestlused" at bounding box center [57, 89] width 37 height 7
click at [49, 81] on div "Uus 2" at bounding box center [83, 80] width 93 height 10
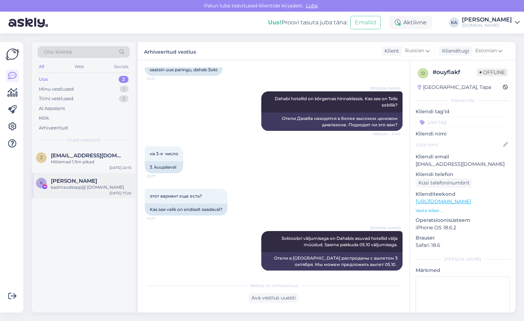
click at [81, 178] on div "K Kadri Raudsepp kadriraudsepp@ hotmail.com Oct 1 17:20" at bounding box center [84, 185] width 104 height 25
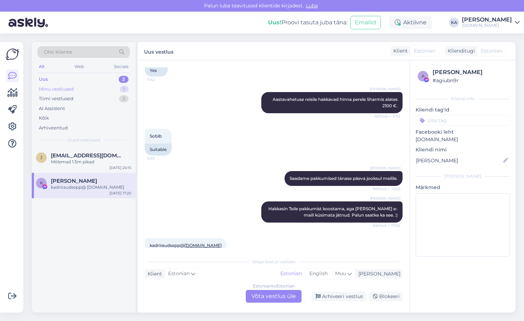
click at [63, 84] on div "Minu vestlused 1" at bounding box center [83, 89] width 93 height 10
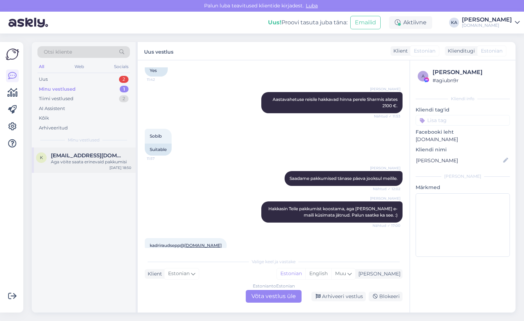
click at [81, 157] on span "[EMAIL_ADDRESS][DOMAIN_NAME]" at bounding box center [87, 156] width 73 height 6
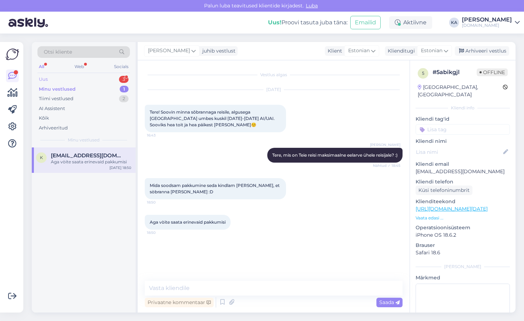
click at [62, 79] on div "Uus 3" at bounding box center [83, 80] width 93 height 10
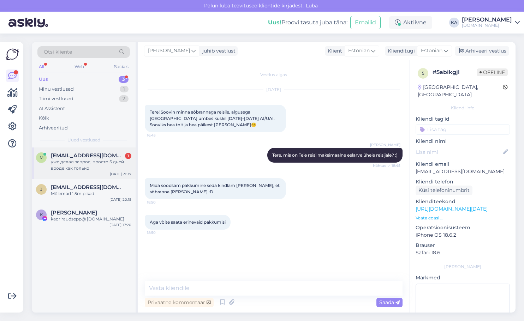
click at [75, 172] on div "m markkron00@list.ru 1 уже делал запрос, просто 5 дней вроде как только Oct 1 2…" at bounding box center [84, 164] width 104 height 32
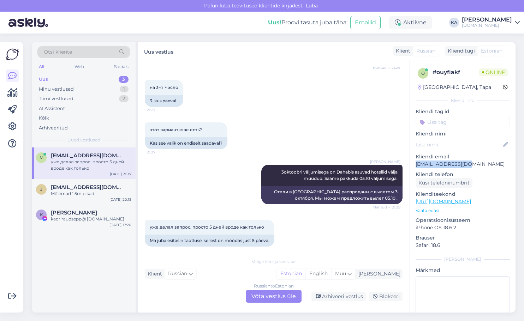
drag, startPoint x: 461, startPoint y: 165, endPoint x: 413, endPoint y: 166, distance: 48.0
click at [413, 166] on div "o # ouyfiakf Online Estonia, Tapa Kliendi info Kliendi tag'id Kliendi nimi Klie…" at bounding box center [463, 205] width 106 height 290
copy p "[EMAIL_ADDRESS][DOMAIN_NAME]"
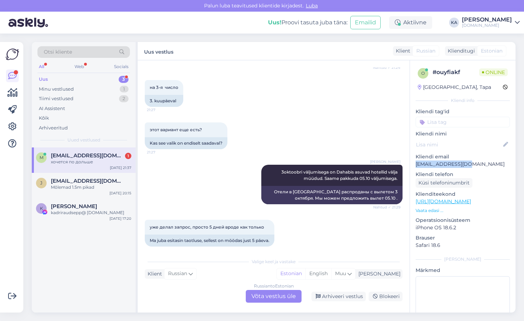
scroll to position [317, 0]
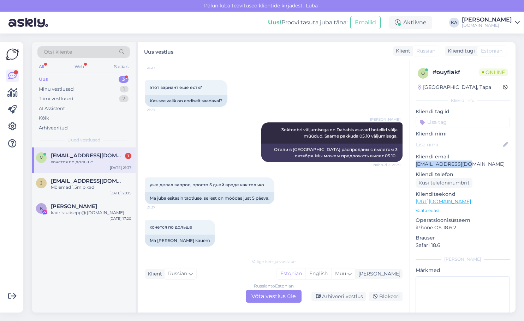
click at [450, 164] on p "[EMAIL_ADDRESS][DOMAIN_NAME]" at bounding box center [463, 164] width 94 height 7
click at [288, 212] on div "хочется по дольше 21:37 Ma tahan seda kauem" at bounding box center [274, 233] width 258 height 42
click at [264, 197] on div "Ma juba esitasin taotluse, sellest on möödas just 5 päeva." at bounding box center [210, 199] width 130 height 12
click at [73, 188] on div "Mõlemad 1.5m pikad" at bounding box center [91, 187] width 81 height 6
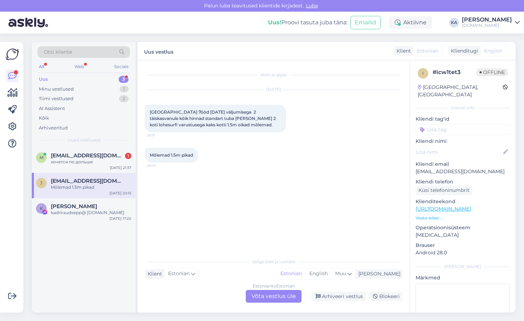
click at [274, 294] on div "Estonian to Estonian Võta vestlus üle" at bounding box center [274, 296] width 56 height 13
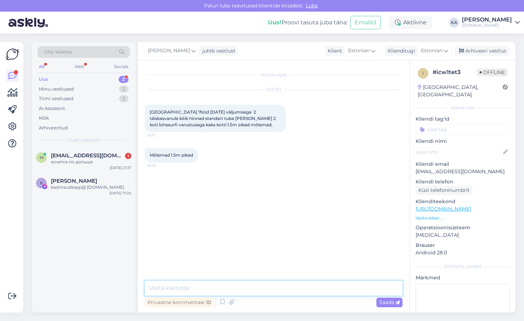
drag, startPoint x: 238, startPoint y: 292, endPoint x: 220, endPoint y: 290, distance: 17.7
click at [237, 292] on textarea at bounding box center [274, 288] width 258 height 15
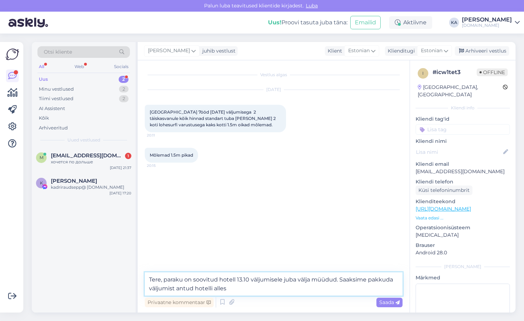
drag, startPoint x: 204, startPoint y: 288, endPoint x: 214, endPoint y: 290, distance: 10.4
click at [215, 289] on textarea "Tere, paraku on soovitud hotell 13.10 väljumisele juba välja müüdud. Saaksime p…" at bounding box center [274, 284] width 258 height 23
type textarea "Tere, paraku on soovitud hotell 13.10 väljumisele juba välja müüdud. Saaksime p…"
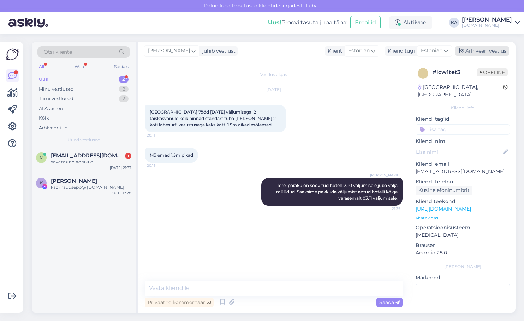
click at [488, 48] on div "Arhiveeri vestlus" at bounding box center [482, 51] width 54 height 10
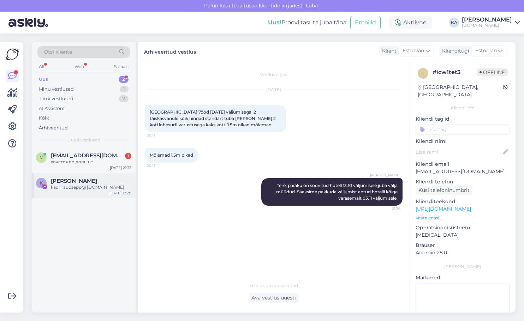
click at [94, 186] on div "kadriraudsepp@ [DOMAIN_NAME]" at bounding box center [91, 187] width 81 height 6
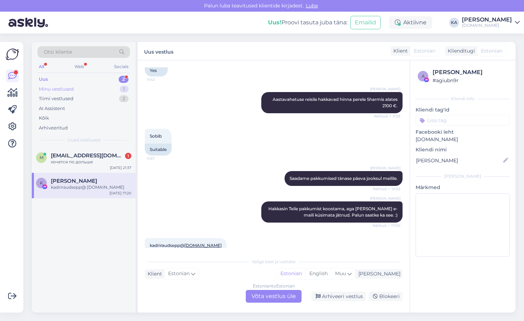
click at [54, 93] on div "Minu vestlused 1" at bounding box center [83, 89] width 93 height 10
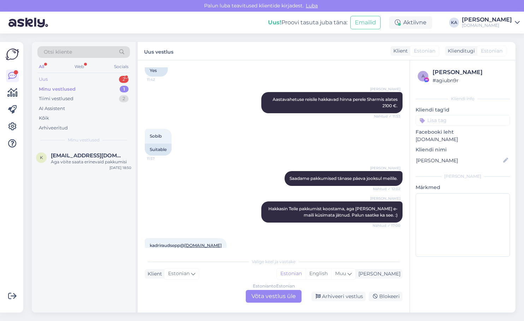
click at [75, 81] on div "Uus 2" at bounding box center [83, 80] width 93 height 10
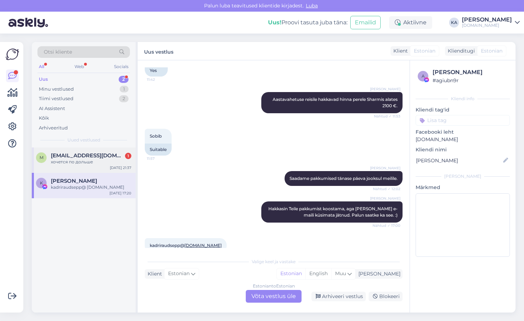
click at [67, 154] on span "[EMAIL_ADDRESS][DOMAIN_NAME]" at bounding box center [87, 156] width 73 height 6
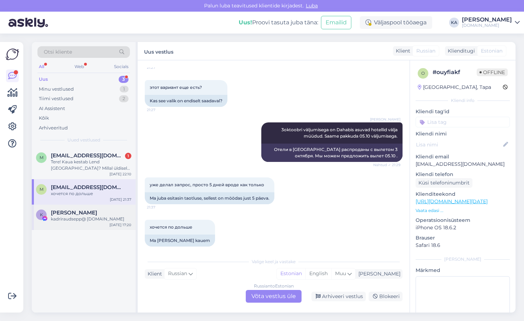
click at [67, 214] on span "[PERSON_NAME]" at bounding box center [74, 213] width 46 height 6
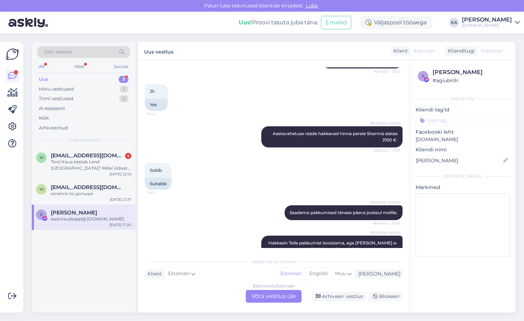
scroll to position [166, 0]
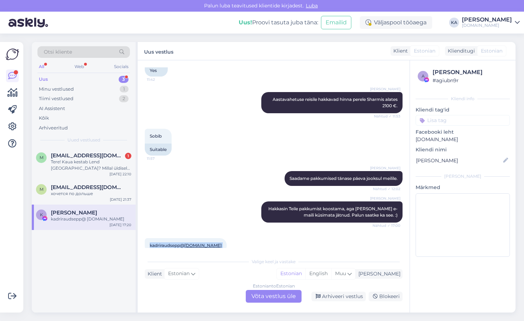
drag, startPoint x: 219, startPoint y: 233, endPoint x: 146, endPoint y: 232, distance: 73.5
click at [146, 238] on div "kadriraudsepp@ hotmail.com 17:20" at bounding box center [186, 245] width 82 height 15
copy div "kadriraudsepp@ hotmail.com 17:20"
click at [230, 173] on div "Lilit Aldoja Saadame pakkumised tänase päeva jooksul meilile. Nähtud ✓ 12:02" at bounding box center [274, 179] width 258 height 30
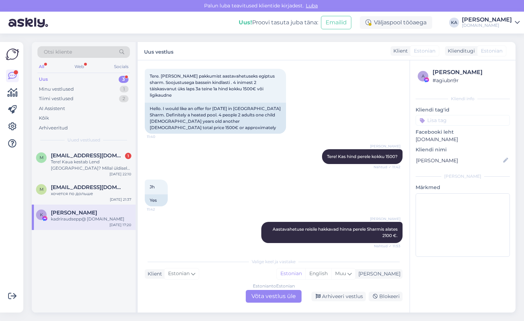
scroll to position [25, 0]
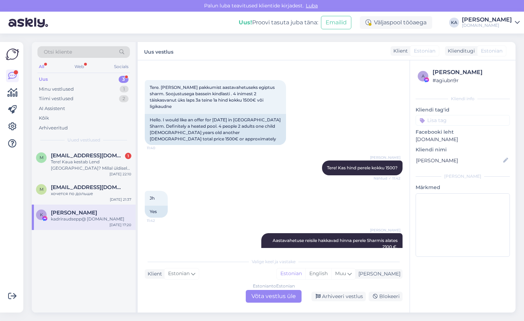
click at [264, 296] on div "Estonian to Estonian Võta vestlus üle" at bounding box center [274, 296] width 56 height 13
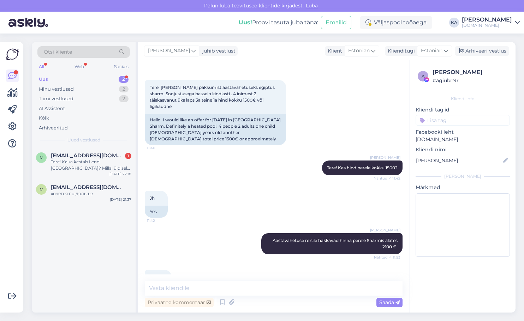
click at [208, 280] on div "Vestlus algas Oct 1 2025 Tere. Soovks pakkumist aastavahetuseks egiptus sharm. …" at bounding box center [274, 186] width 272 height 253
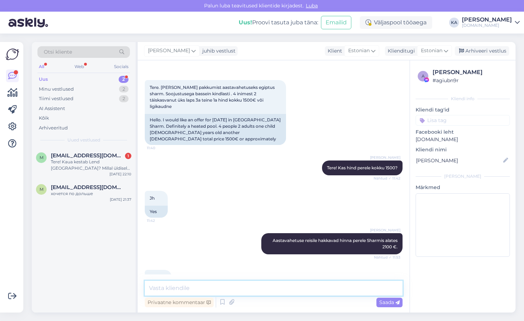
click at [208, 282] on textarea at bounding box center [274, 288] width 258 height 15
type textarea "Saatsime pakkumise meilile :)"
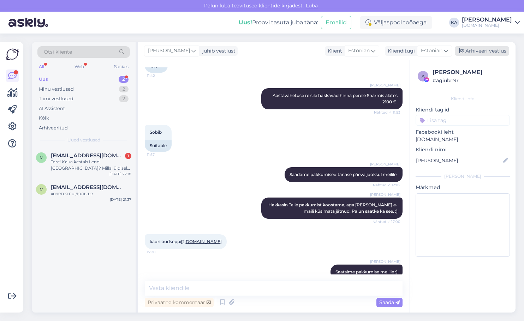
click at [462, 50] on icon at bounding box center [461, 51] width 5 height 5
